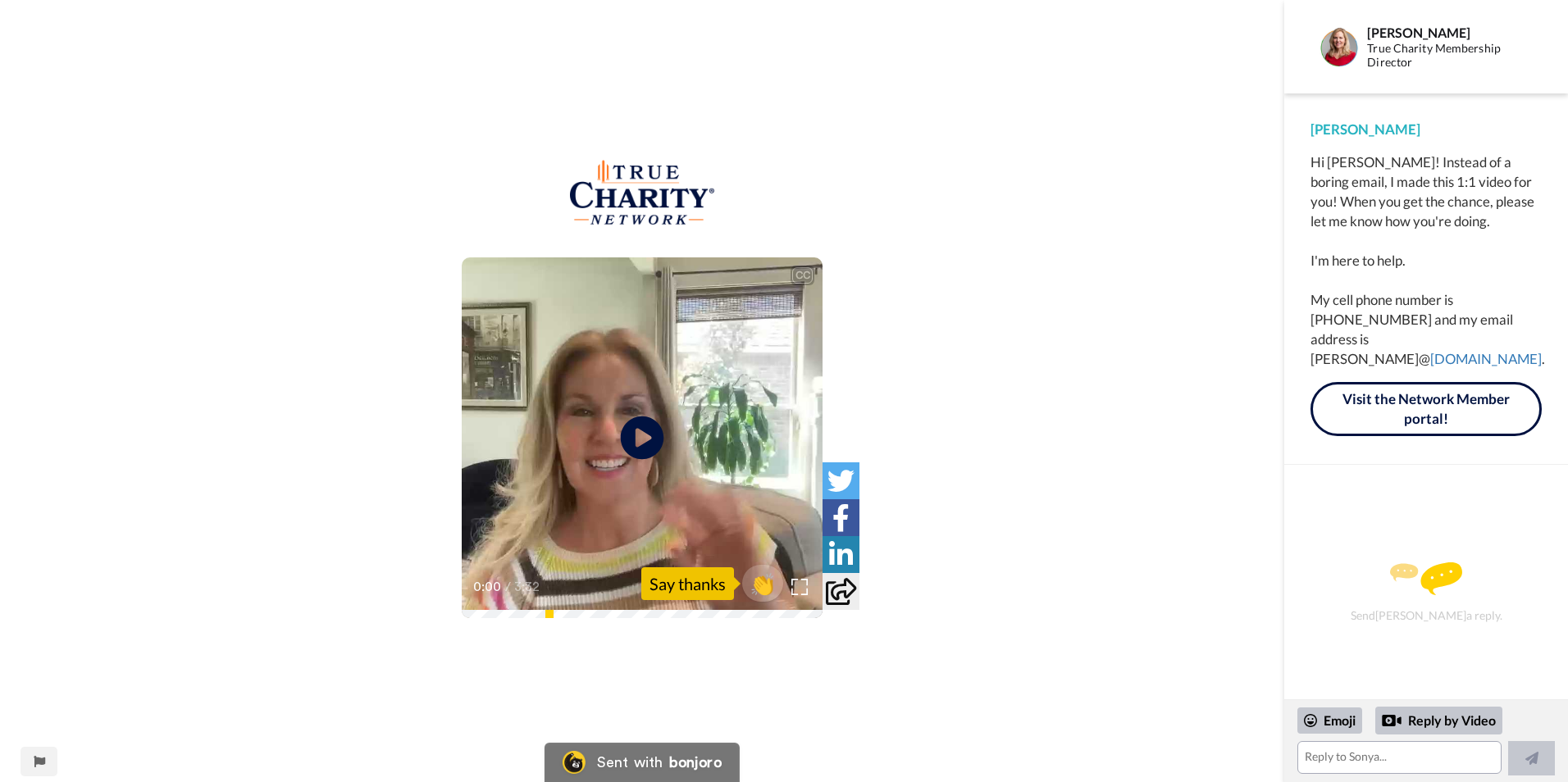
click at [645, 449] on icon at bounding box center [642, 438] width 43 height 43
click at [500, 603] on div "1:32 / 3:32" at bounding box center [641, 593] width 361 height 35
click at [498, 626] on div "CC Play/Pause Okay? 1:32 / 3:32 👏 Say thanks" at bounding box center [642, 401] width 1285 height 484
click at [512, 610] on div "1:32 / 3:32" at bounding box center [641, 593] width 361 height 35
click at [623, 472] on icon "Play/Pause" at bounding box center [642, 438] width 43 height 78
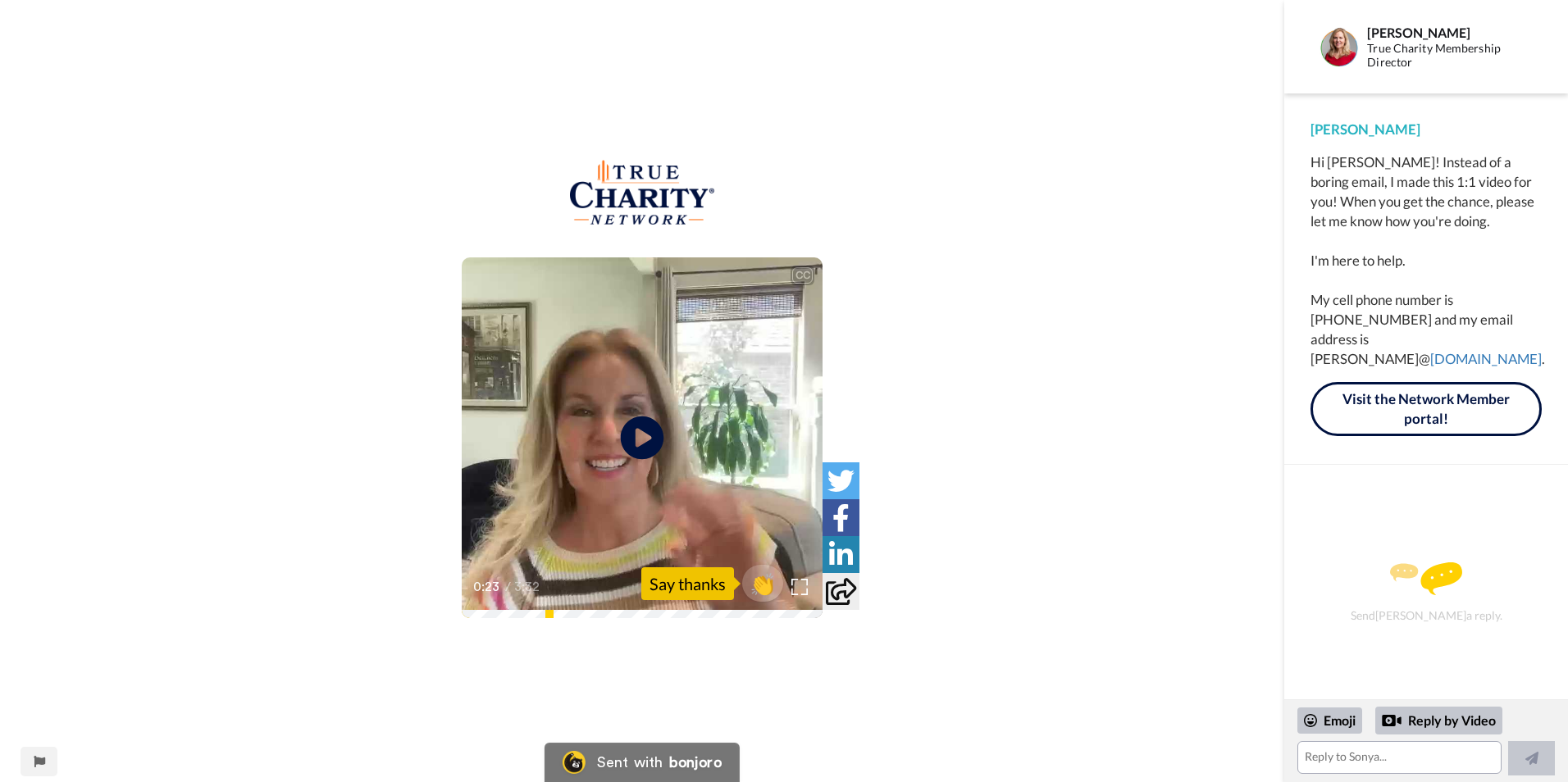
click at [651, 441] on icon at bounding box center [642, 438] width 43 height 43
click at [612, 446] on video at bounding box center [641, 437] width 361 height 361
click at [649, 393] on video at bounding box center [641, 437] width 361 height 361
click at [673, 414] on video at bounding box center [641, 437] width 361 height 361
